Goal: Find specific page/section: Find specific page/section

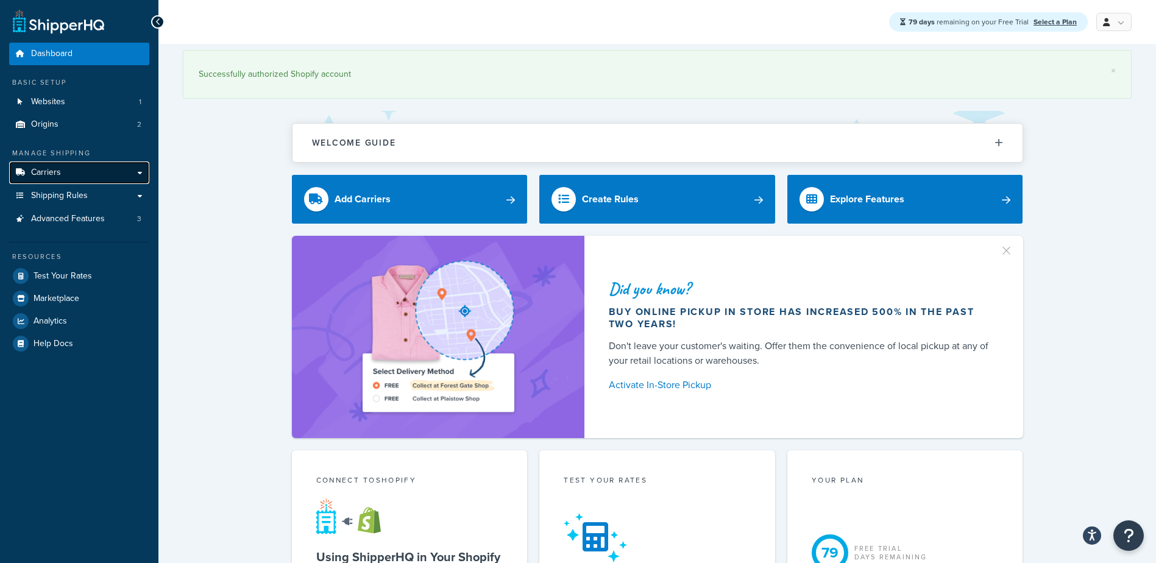
click at [62, 169] on link "Carriers" at bounding box center [79, 172] width 140 height 23
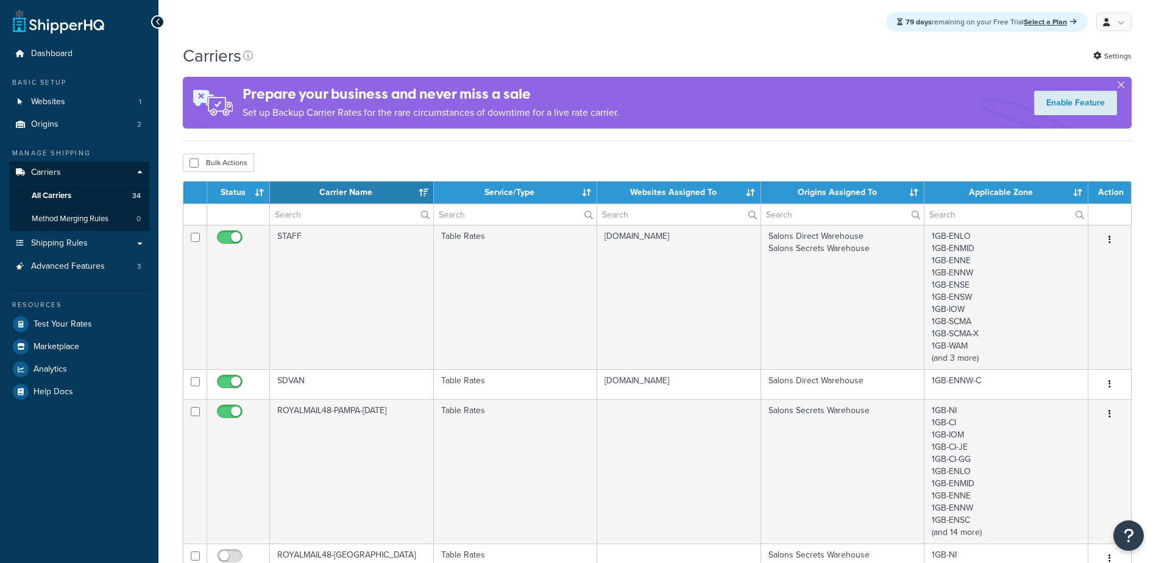
select select "15"
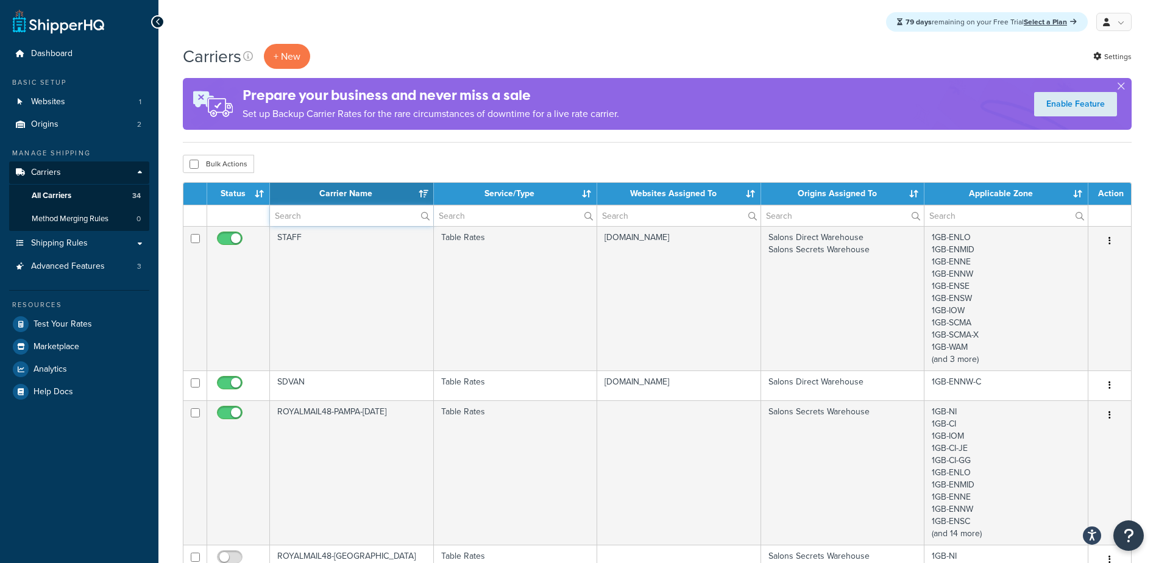
click at [321, 220] on input "text" at bounding box center [351, 215] width 163 height 21
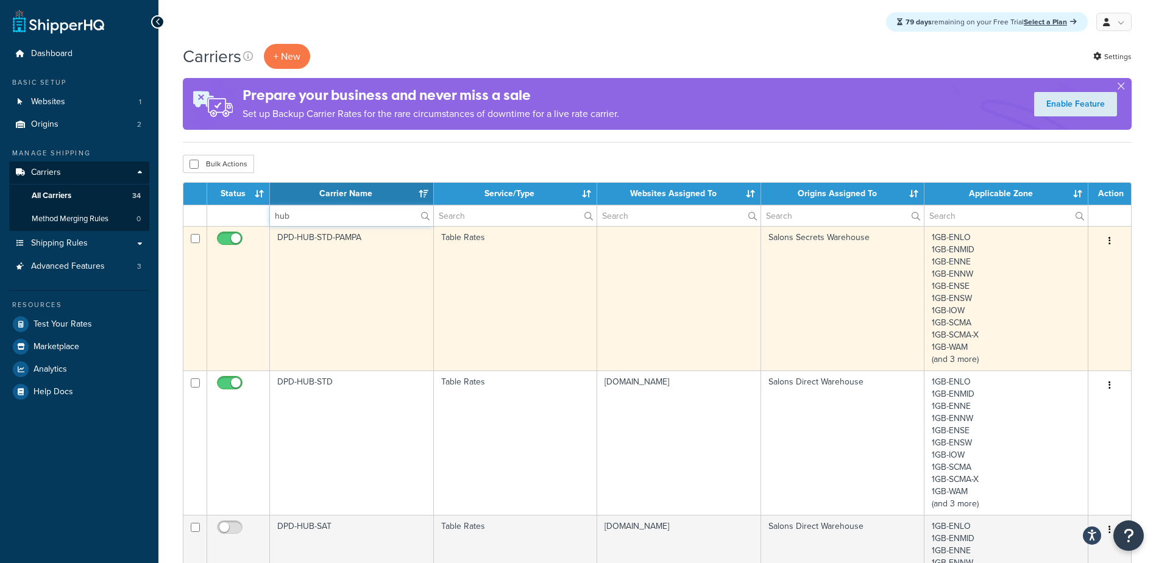
scroll to position [61, 0]
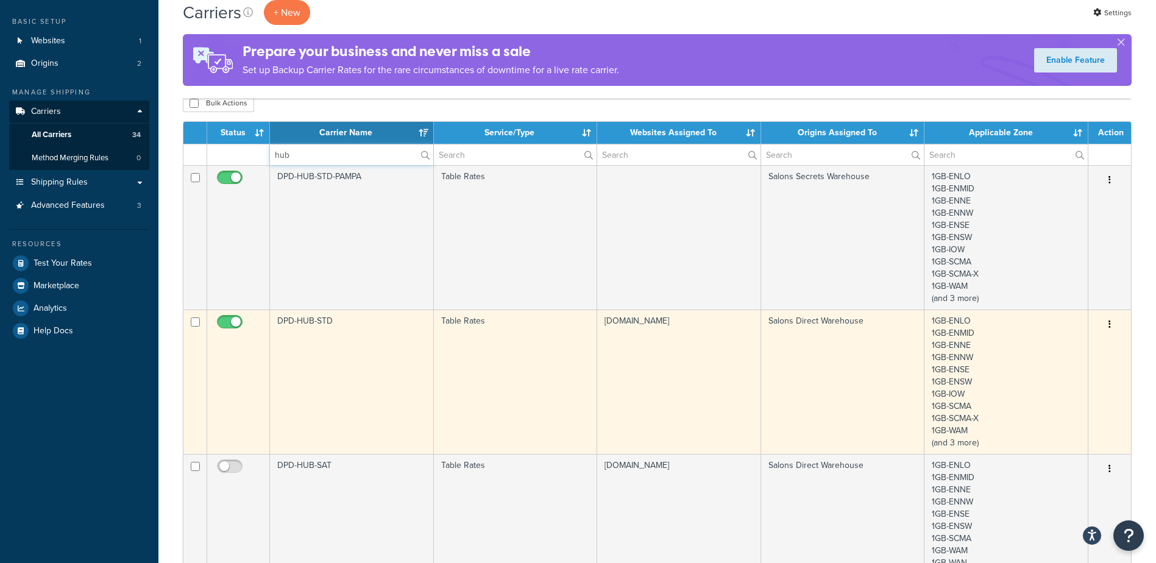
type input "hub"
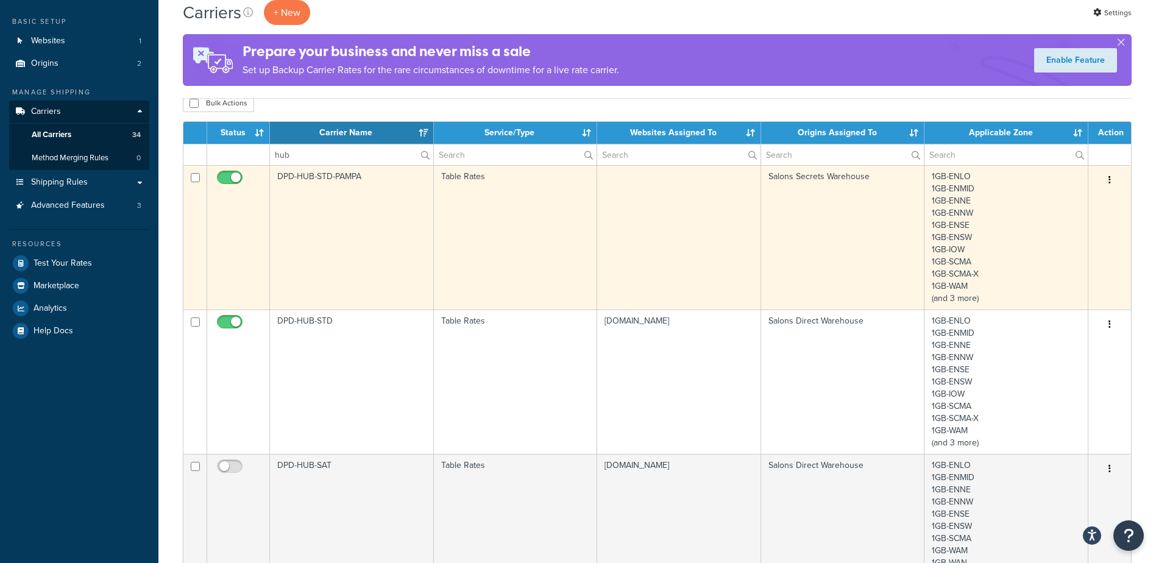
scroll to position [0, 0]
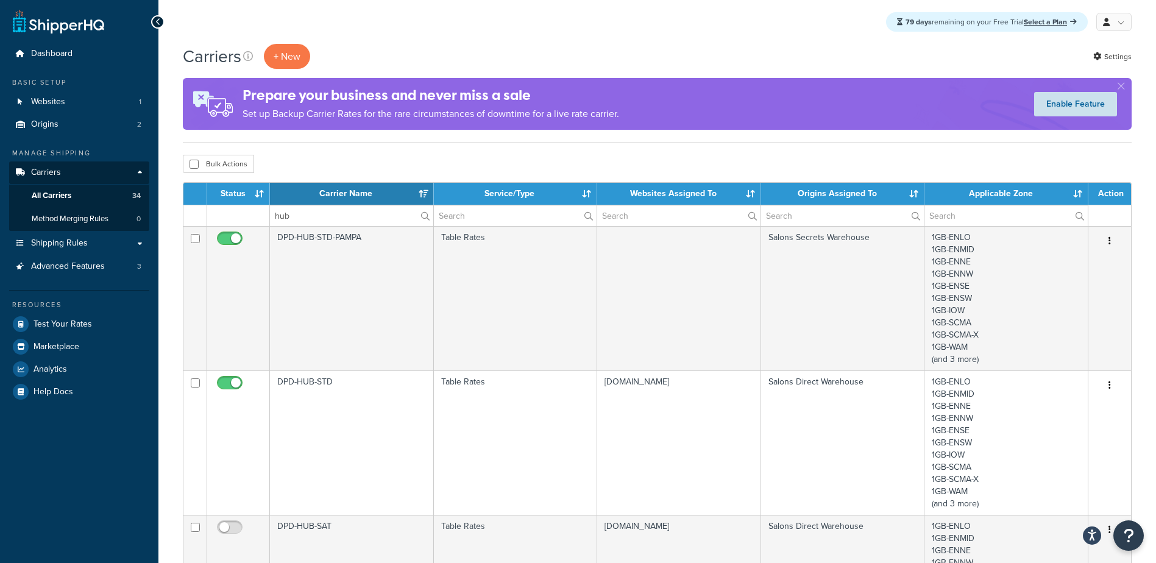
drag, startPoint x: 1123, startPoint y: 84, endPoint x: 1112, endPoint y: 96, distance: 16.8
click at [1123, 87] on button "button" at bounding box center [1120, 88] width 3 height 3
